Goal: Complete application form

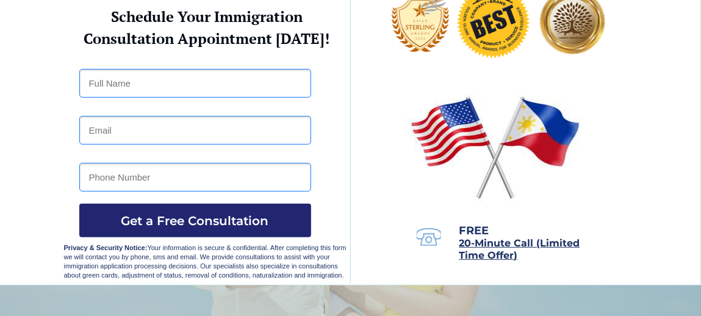
scroll to position [16, 0]
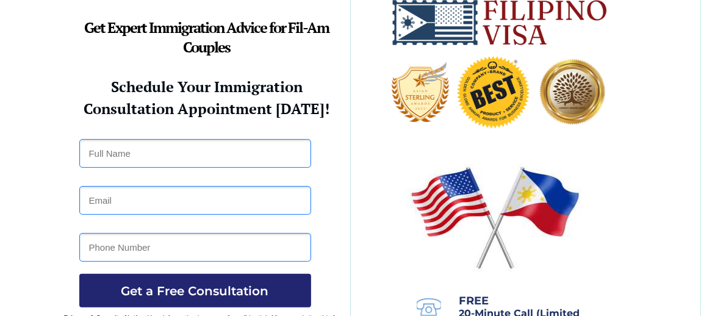
click at [112, 157] on input "text" at bounding box center [195, 153] width 232 height 29
type input "[PERSON_NAME]"
click at [118, 199] on input "email" at bounding box center [195, 200] width 232 height 29
type input "[PERSON_NAME][EMAIL_ADDRESS][DOMAIN_NAME]"
click at [129, 254] on input "tel" at bounding box center [195, 247] width 232 height 29
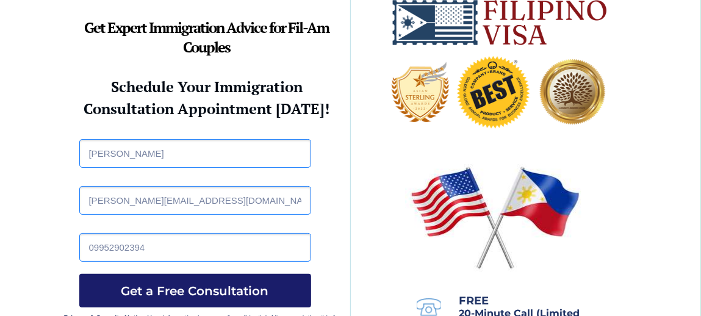
type input "09952902394"
click at [183, 291] on span "Get a Free Consultation" at bounding box center [195, 291] width 232 height 15
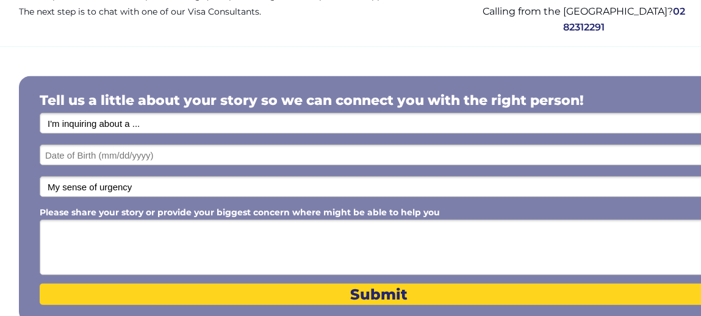
scroll to position [190, 0]
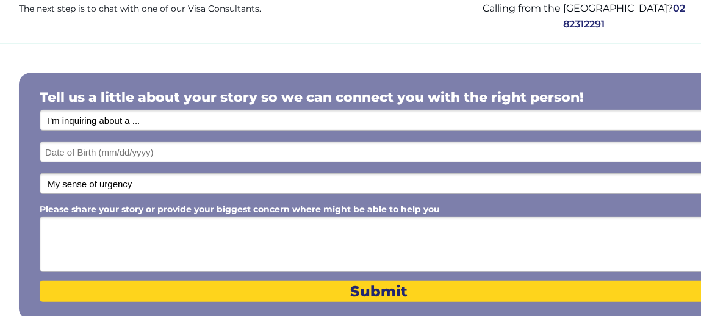
click at [40, 110] on select "I'm inquiring about a ... I don't know or other services Retirement Visa for Th…" at bounding box center [379, 120] width 679 height 21
drag, startPoint x: 151, startPoint y: 117, endPoint x: 428, endPoint y: 41, distance: 287.6
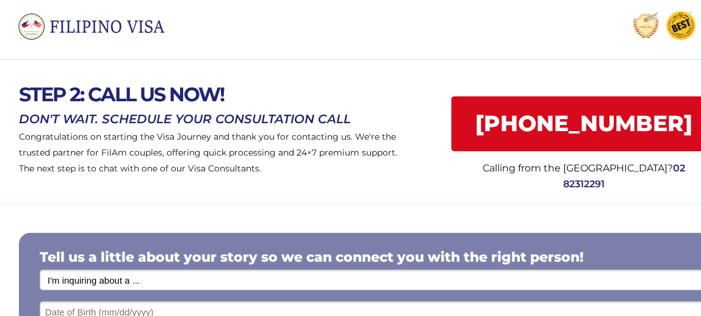
scroll to position [0, 0]
